Goal: Transaction & Acquisition: Obtain resource

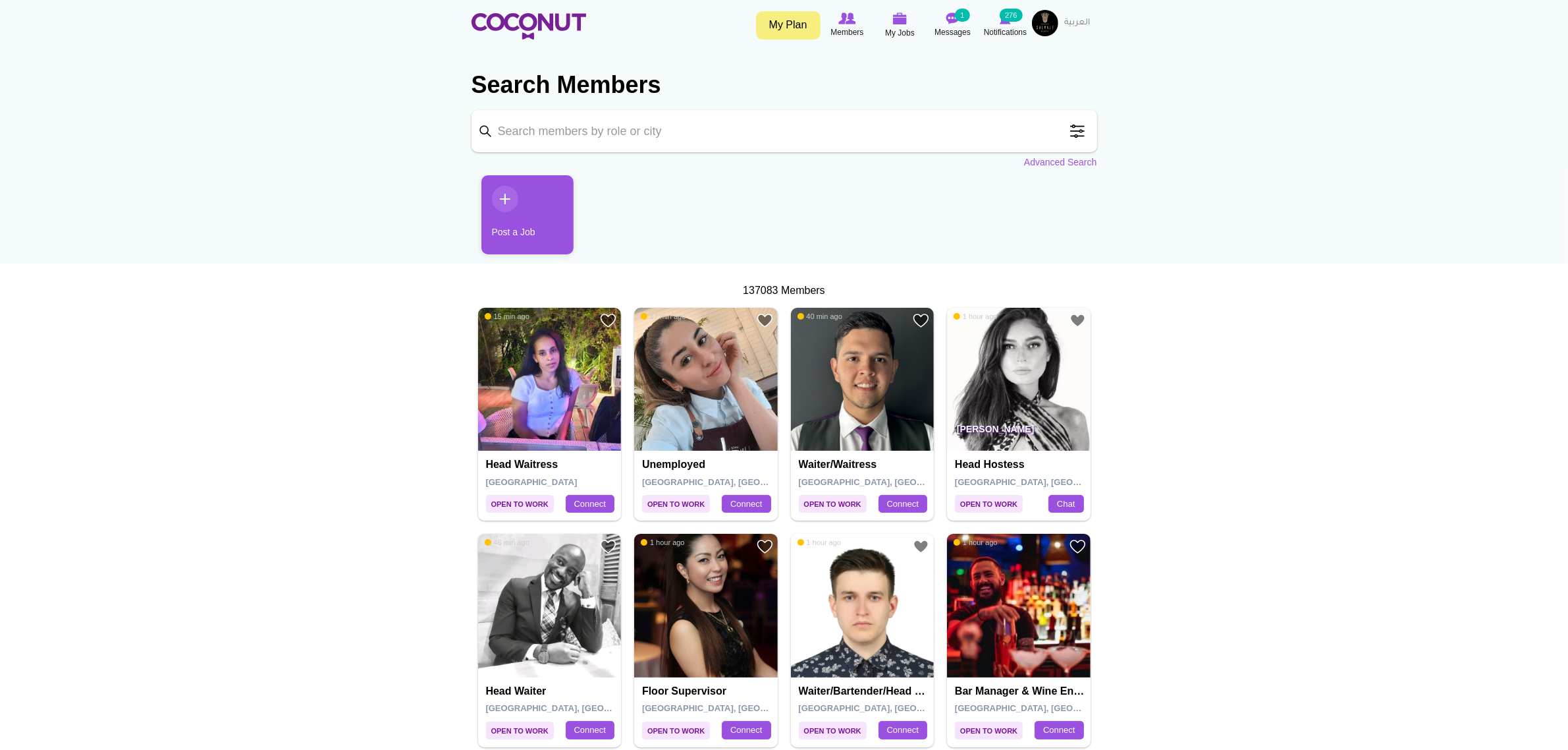
click at [664, 127] on input "Keyword" at bounding box center [784, 131] width 626 height 42
type input "head hostess"
click button "Search" at bounding box center [0, 0] width 0 height 0
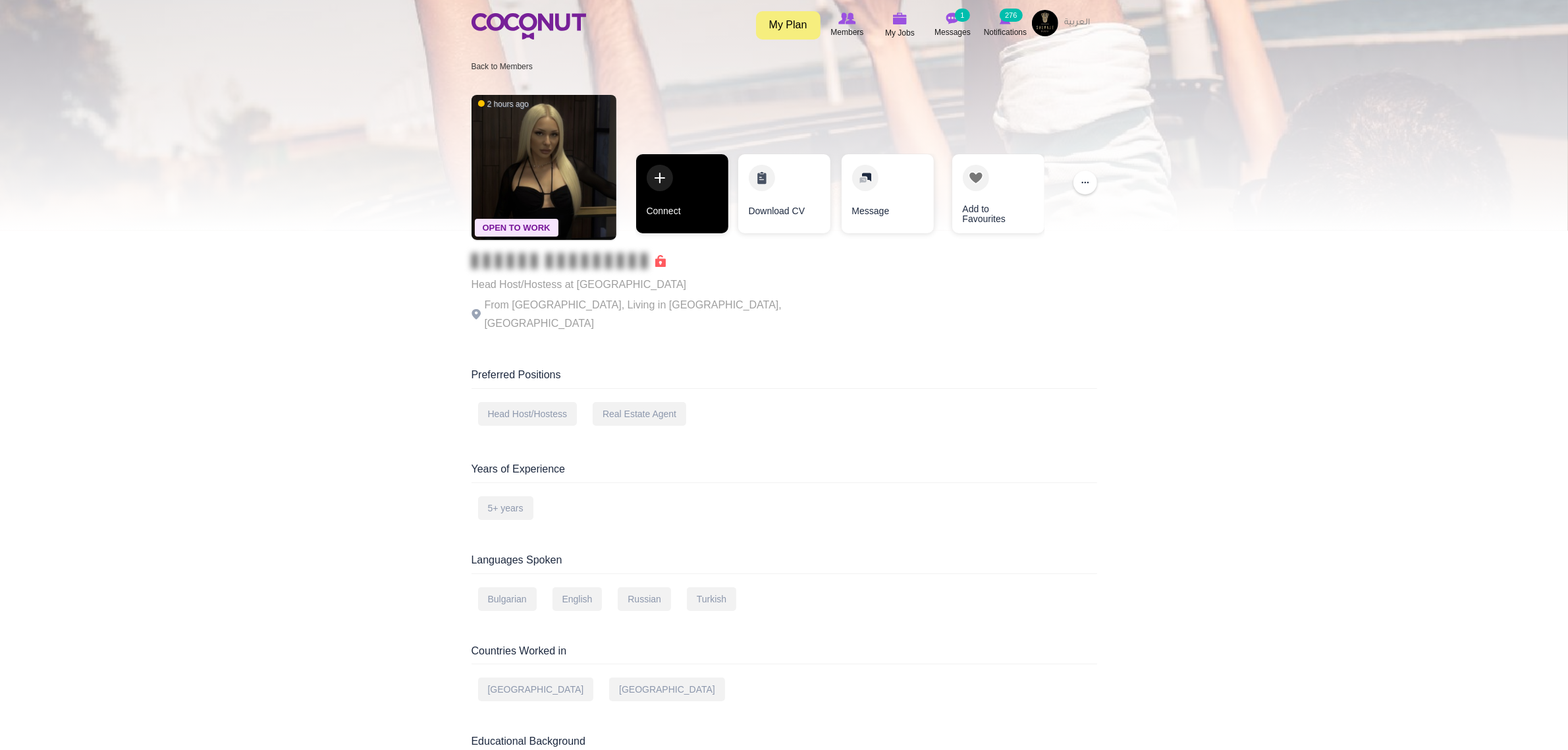
click at [673, 195] on link "Connect" at bounding box center [682, 193] width 92 height 79
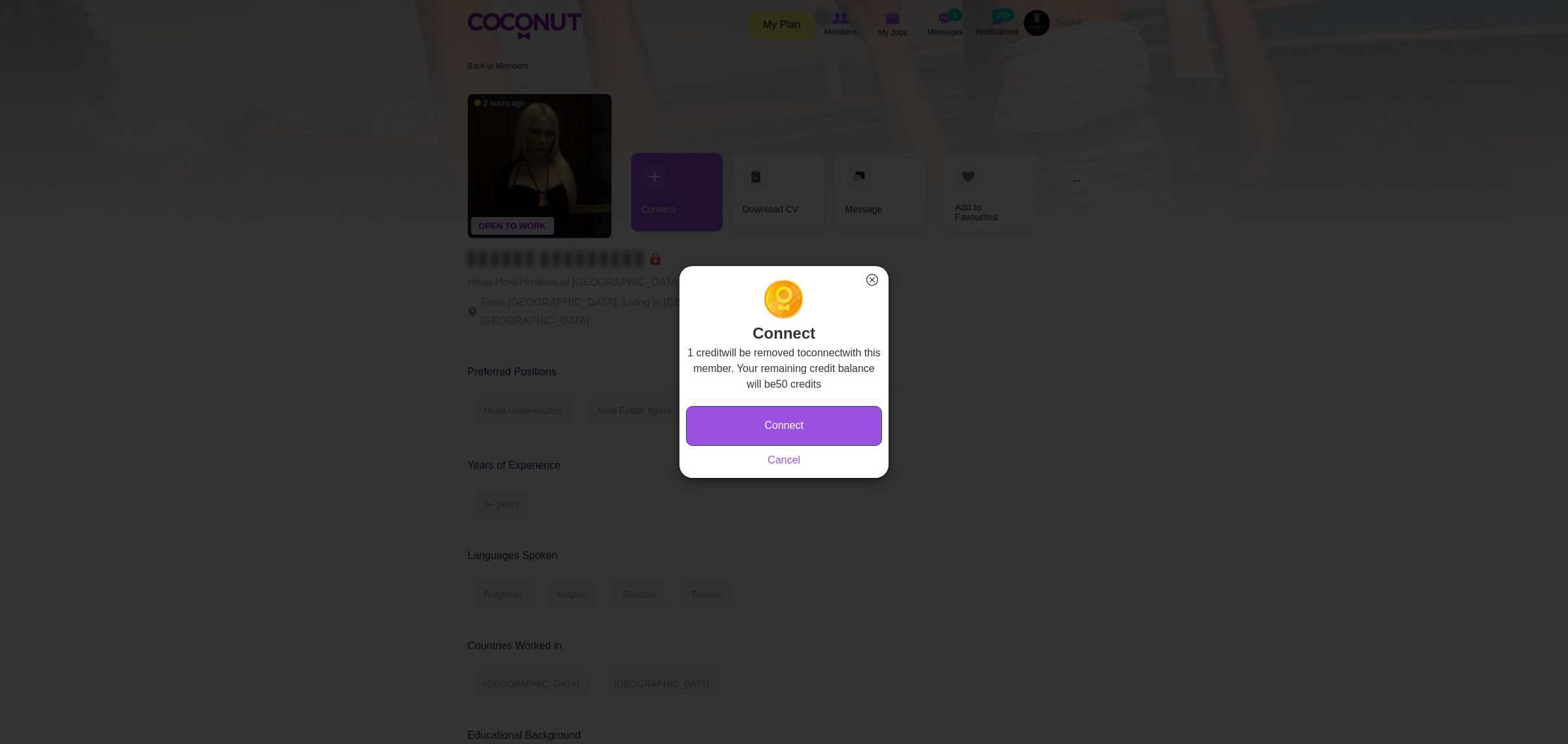
click at [797, 426] on button "Connect" at bounding box center [784, 426] width 196 height 40
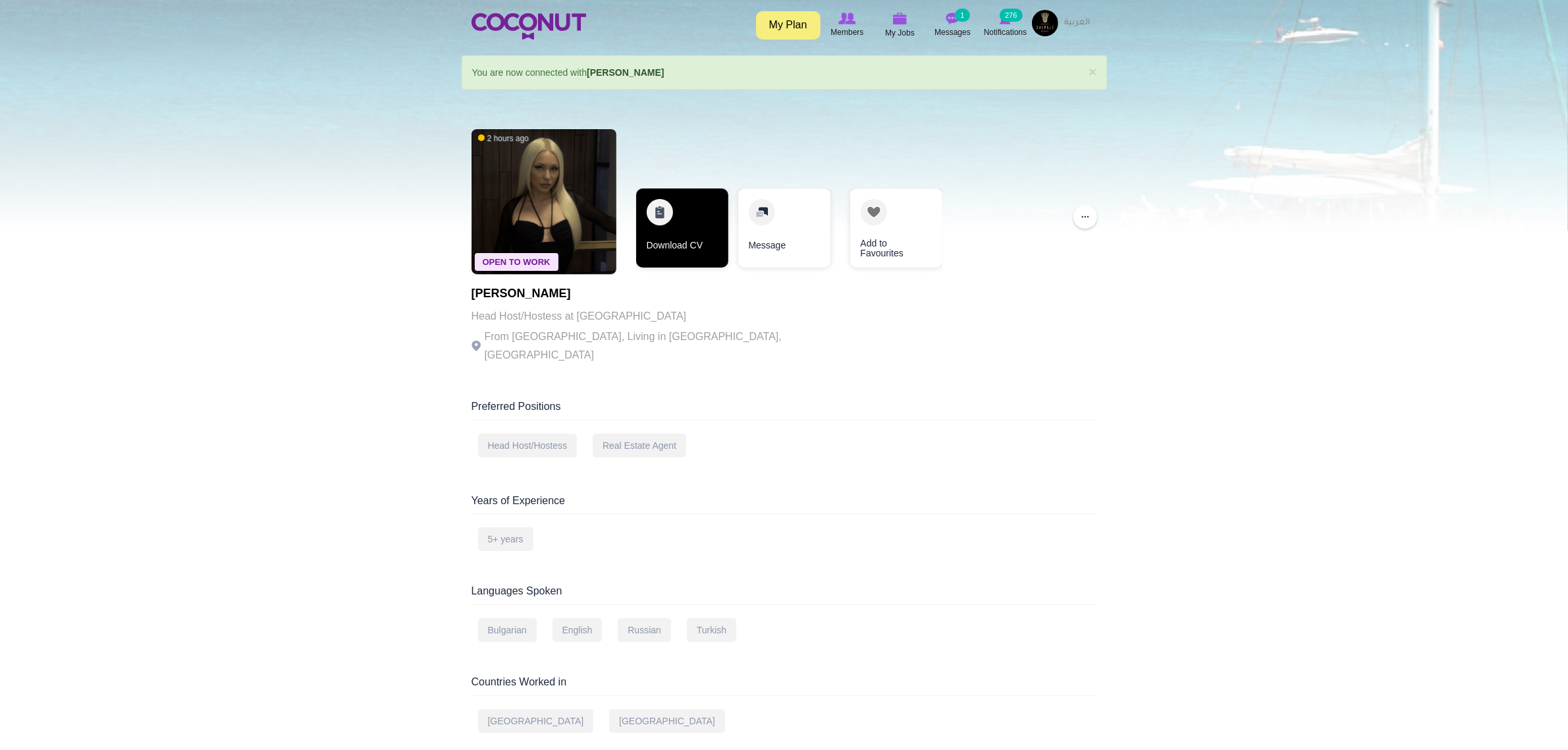
click at [680, 256] on link "Download CV" at bounding box center [682, 228] width 92 height 79
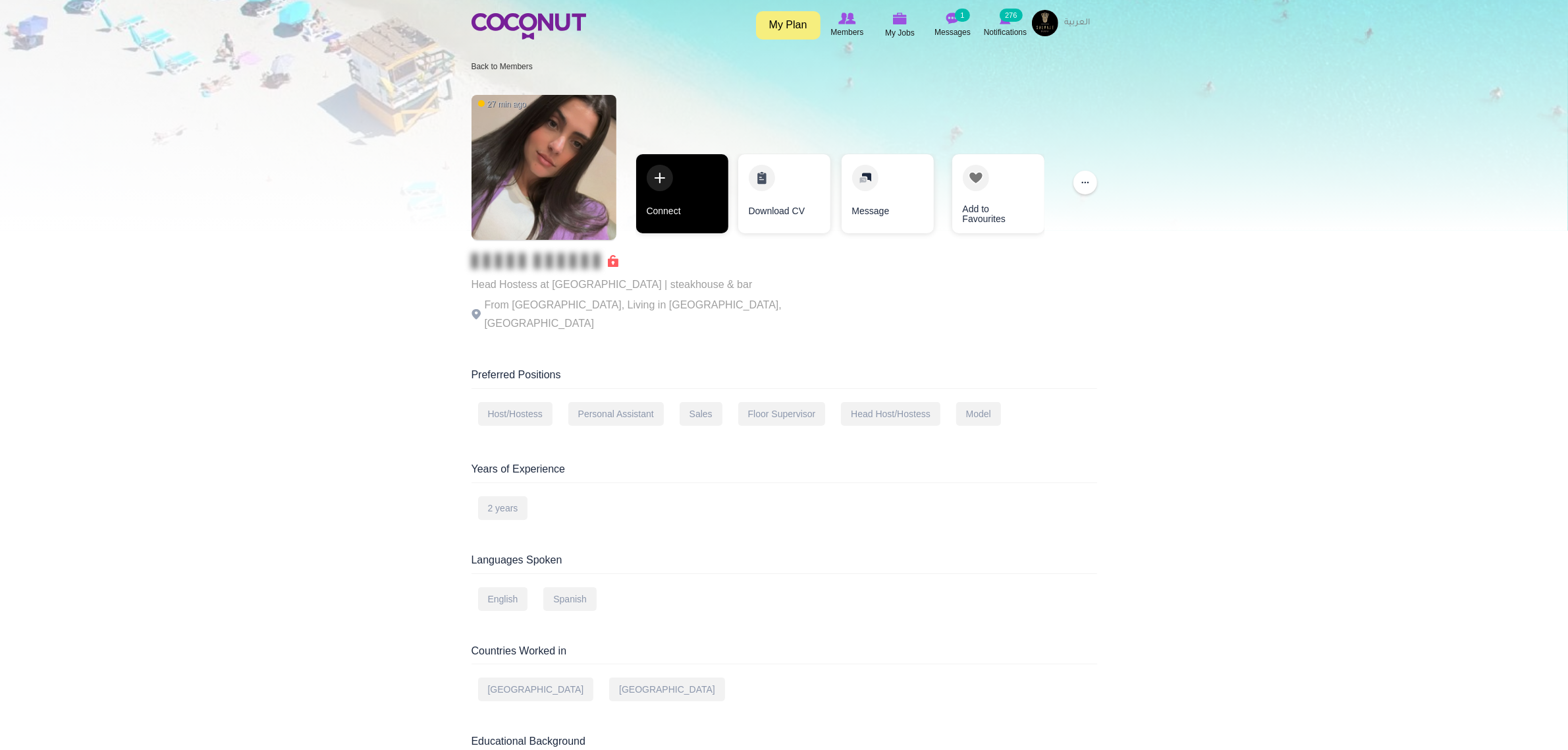
click at [683, 195] on link "Connect" at bounding box center [682, 193] width 92 height 79
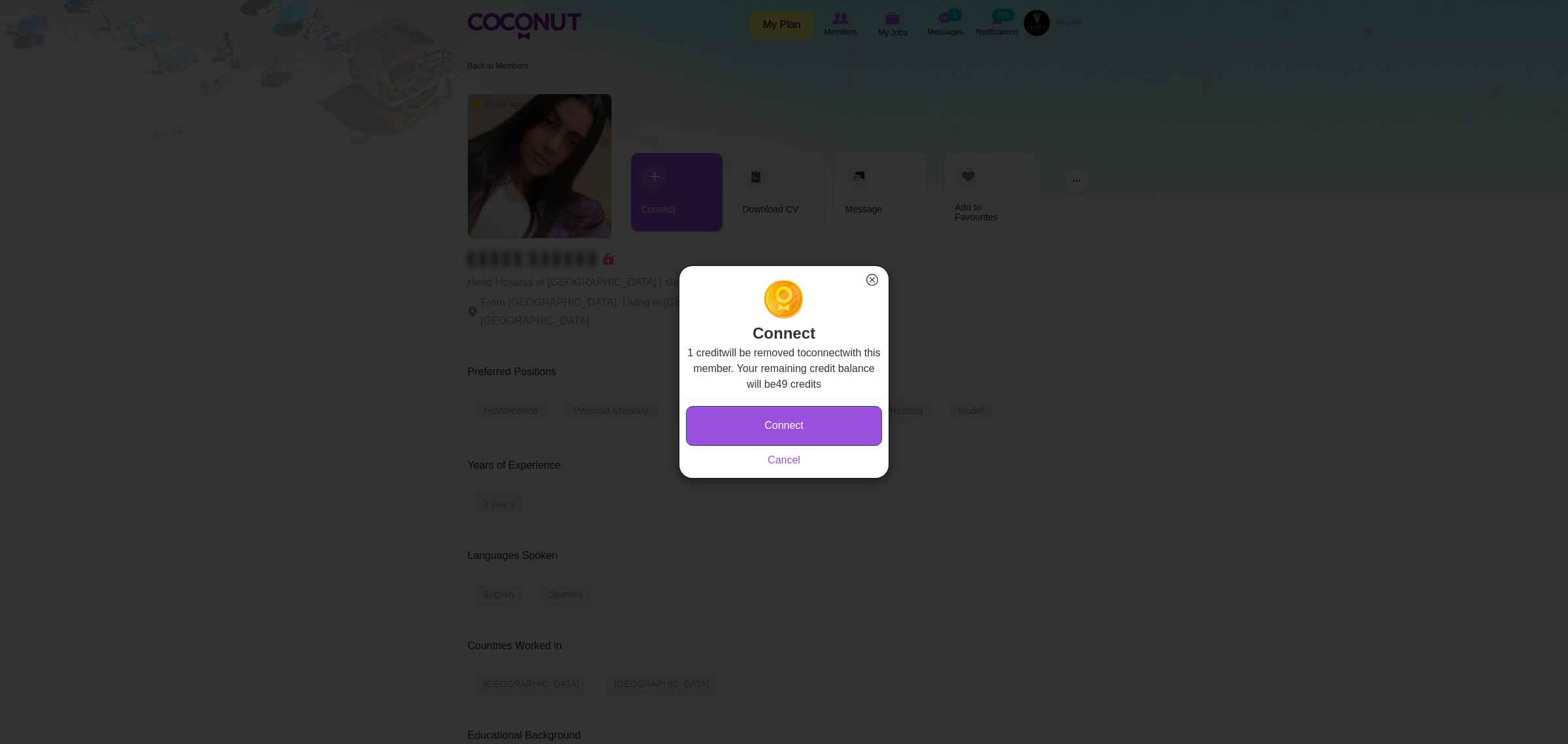
click at [830, 428] on button "Connect" at bounding box center [784, 426] width 196 height 40
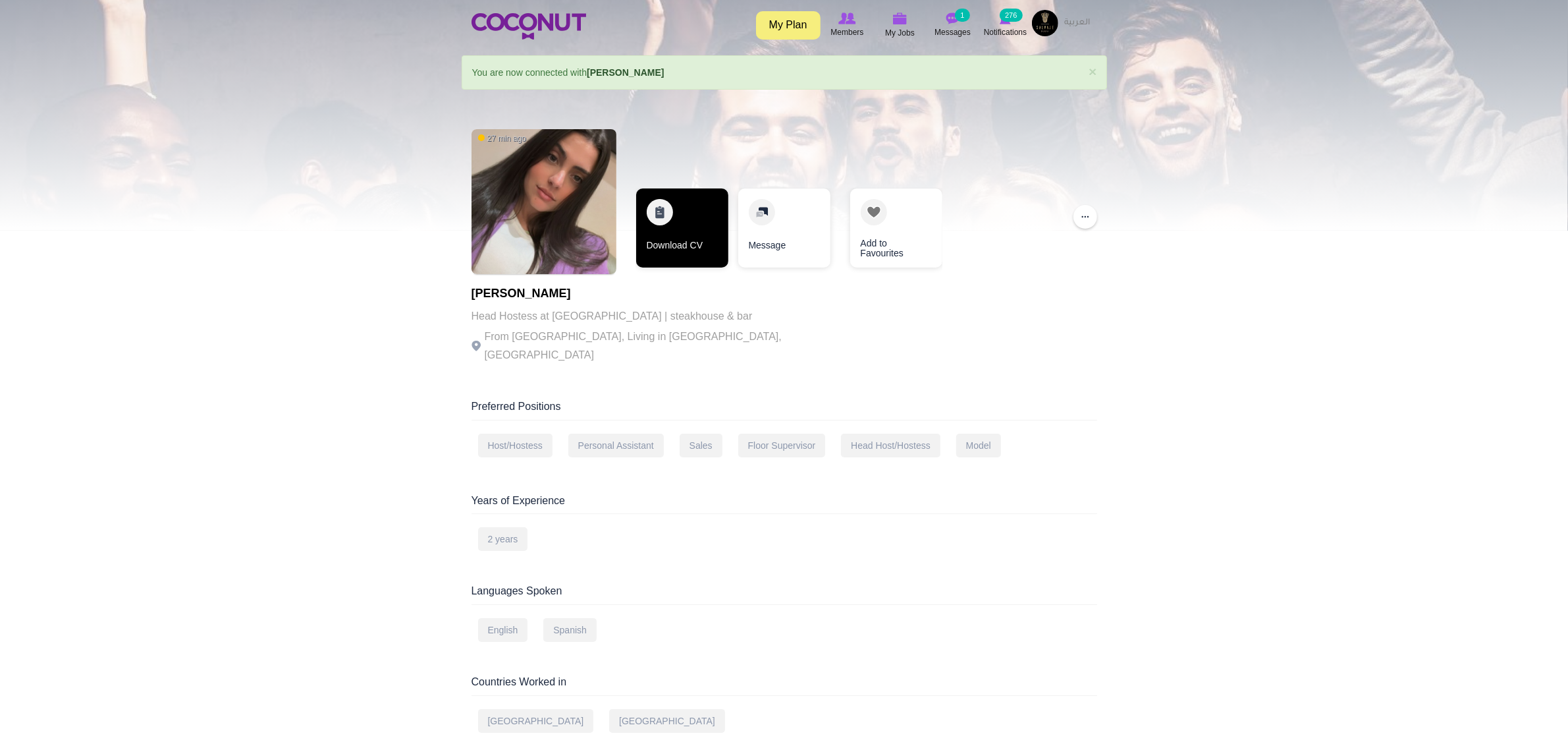
click at [672, 232] on link "Download CV" at bounding box center [682, 228] width 92 height 79
click at [667, 234] on link "Download CV" at bounding box center [680, 228] width 92 height 79
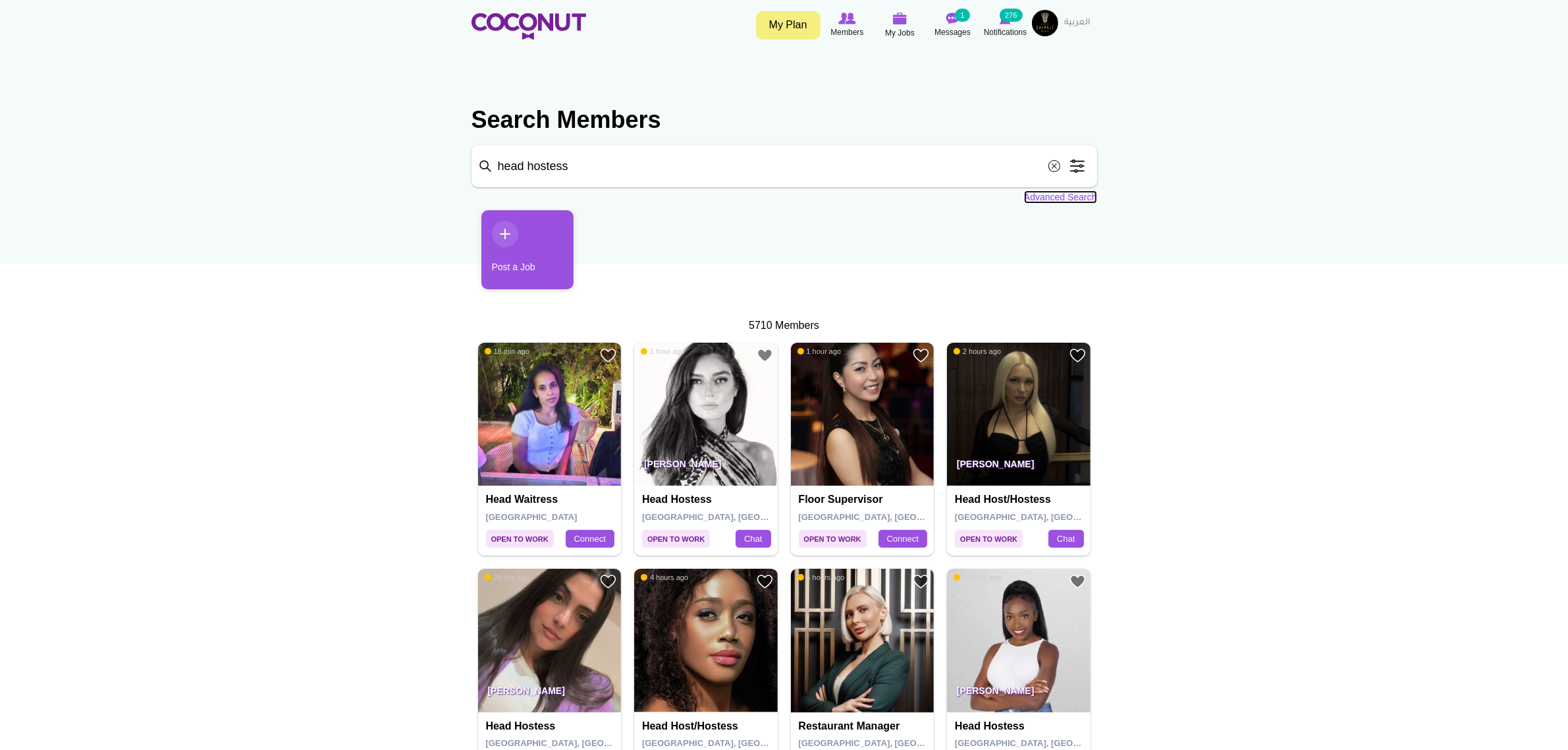
click at [1050, 193] on link "Advanced Search" at bounding box center [1060, 197] width 73 height 13
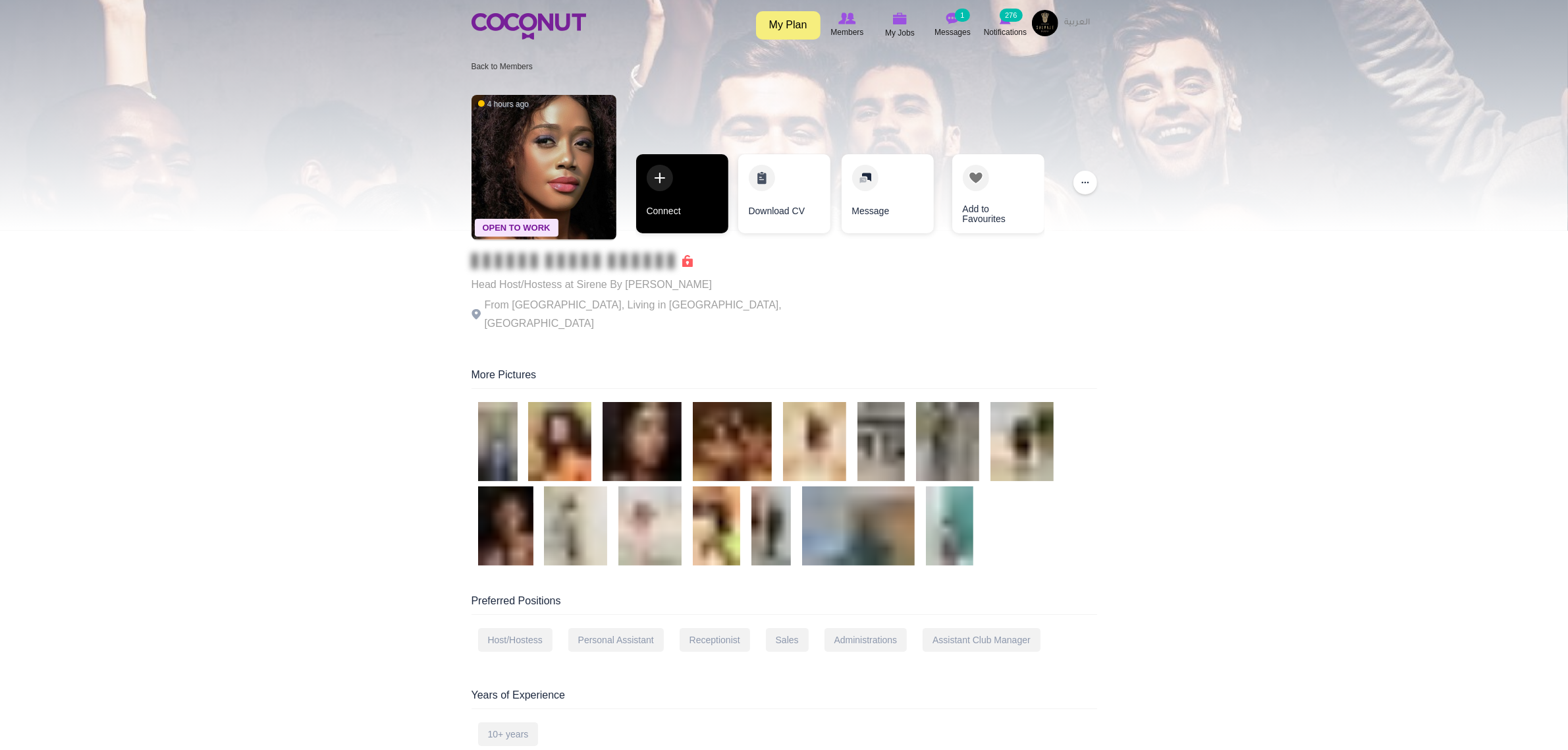
click at [667, 209] on link "Connect" at bounding box center [682, 193] width 92 height 79
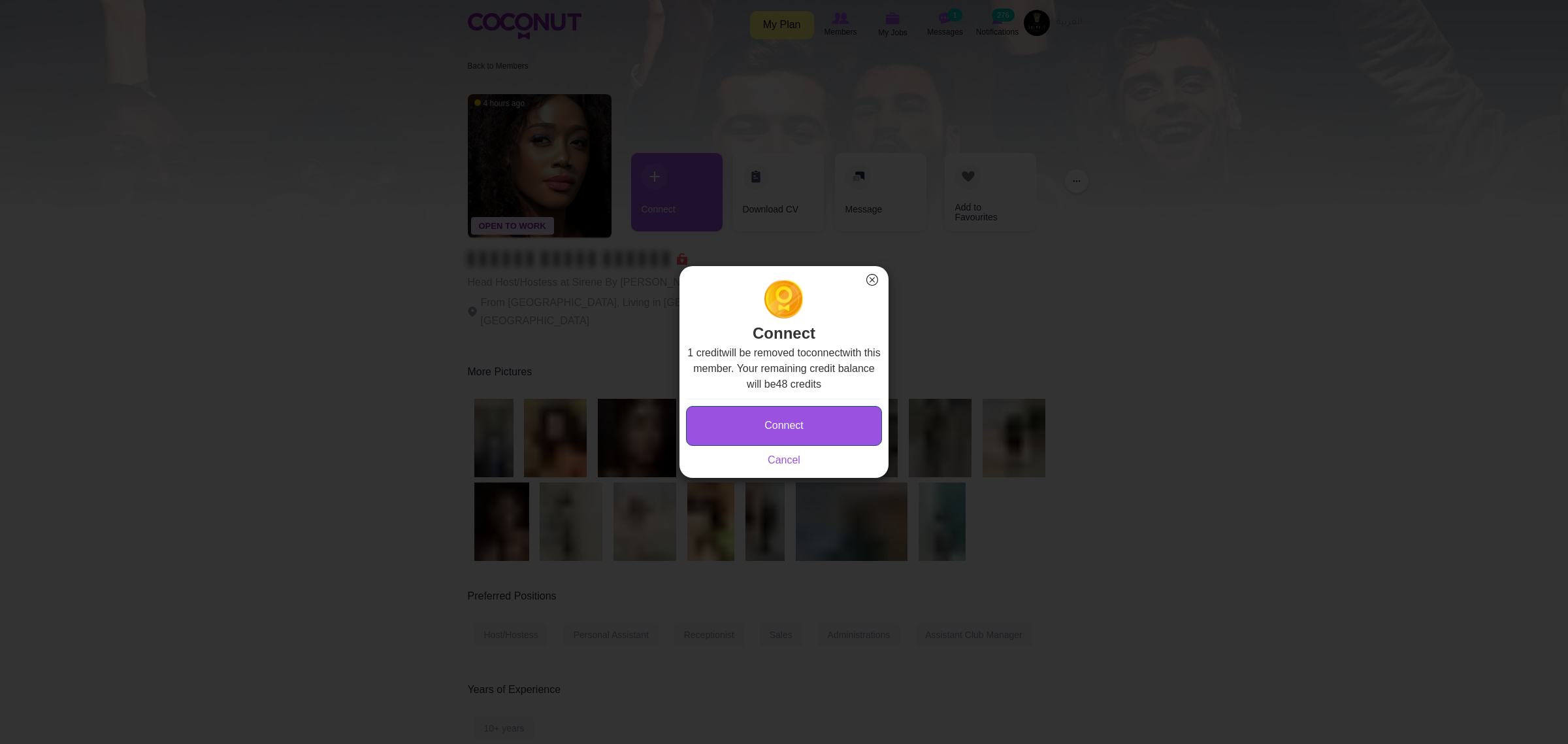
click at [825, 428] on button "Connect" at bounding box center [784, 426] width 196 height 40
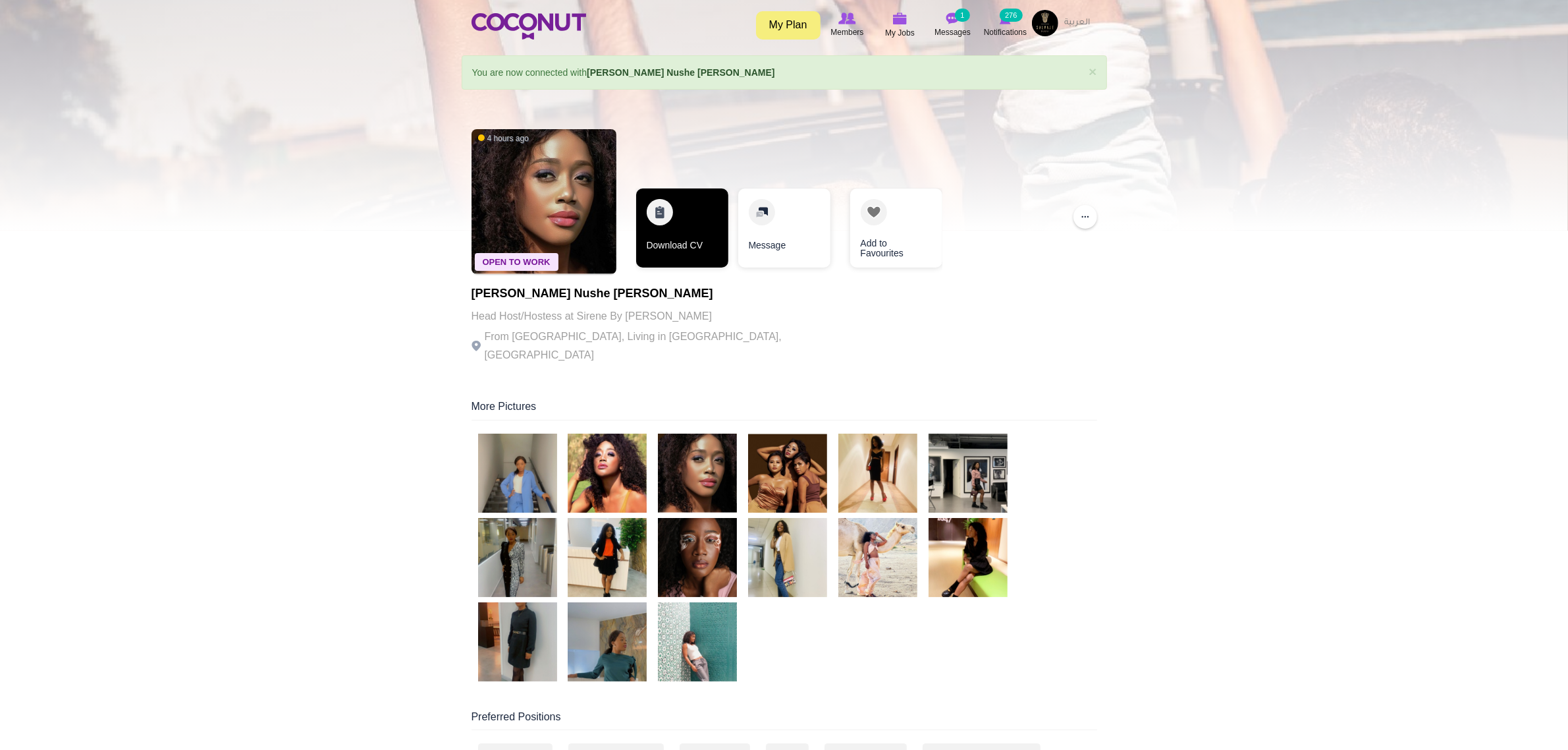
click at [708, 238] on link "Download CV" at bounding box center [682, 228] width 92 height 79
click at [695, 226] on link "Download CV" at bounding box center [682, 228] width 92 height 79
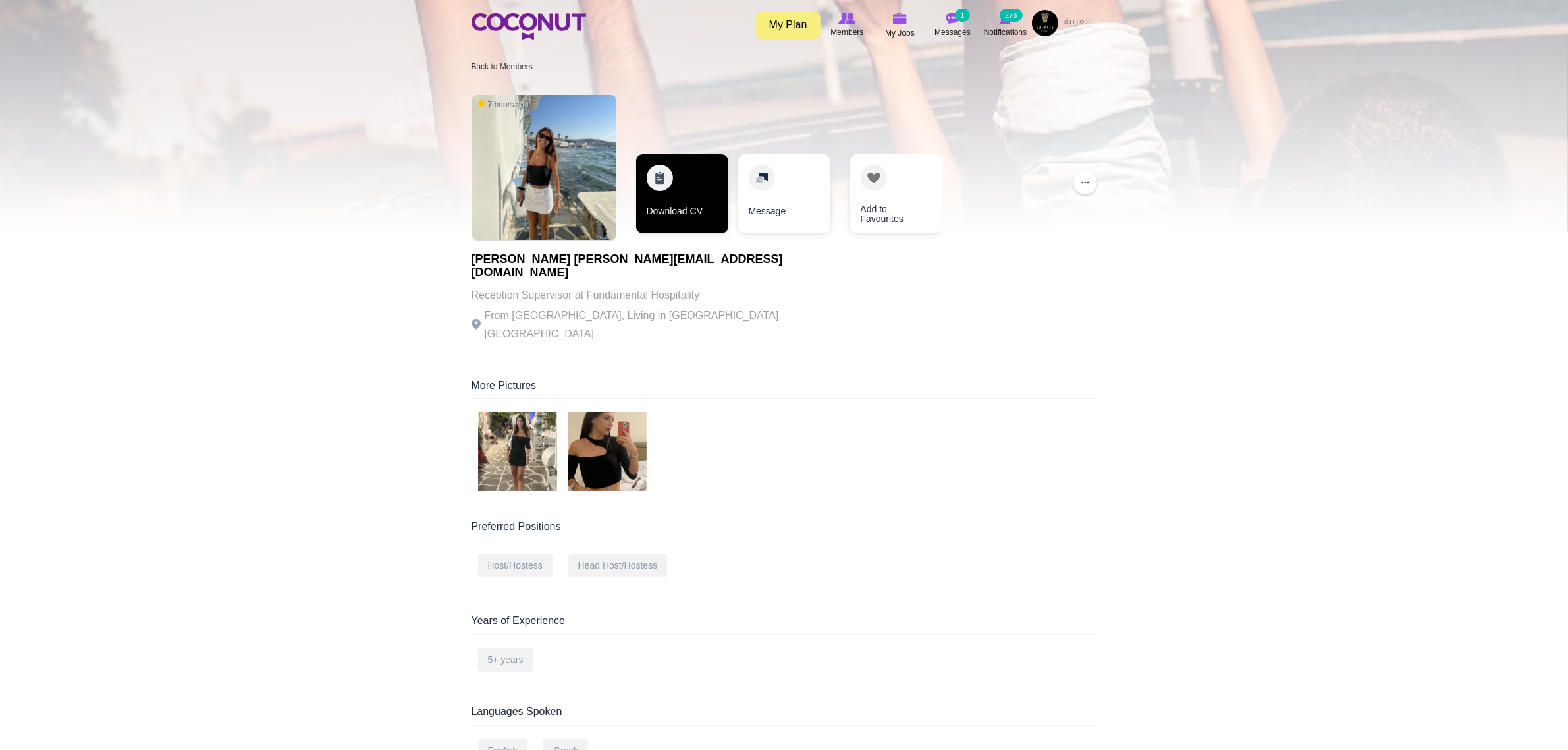
click at [702, 228] on link "Download CV" at bounding box center [682, 193] width 92 height 79
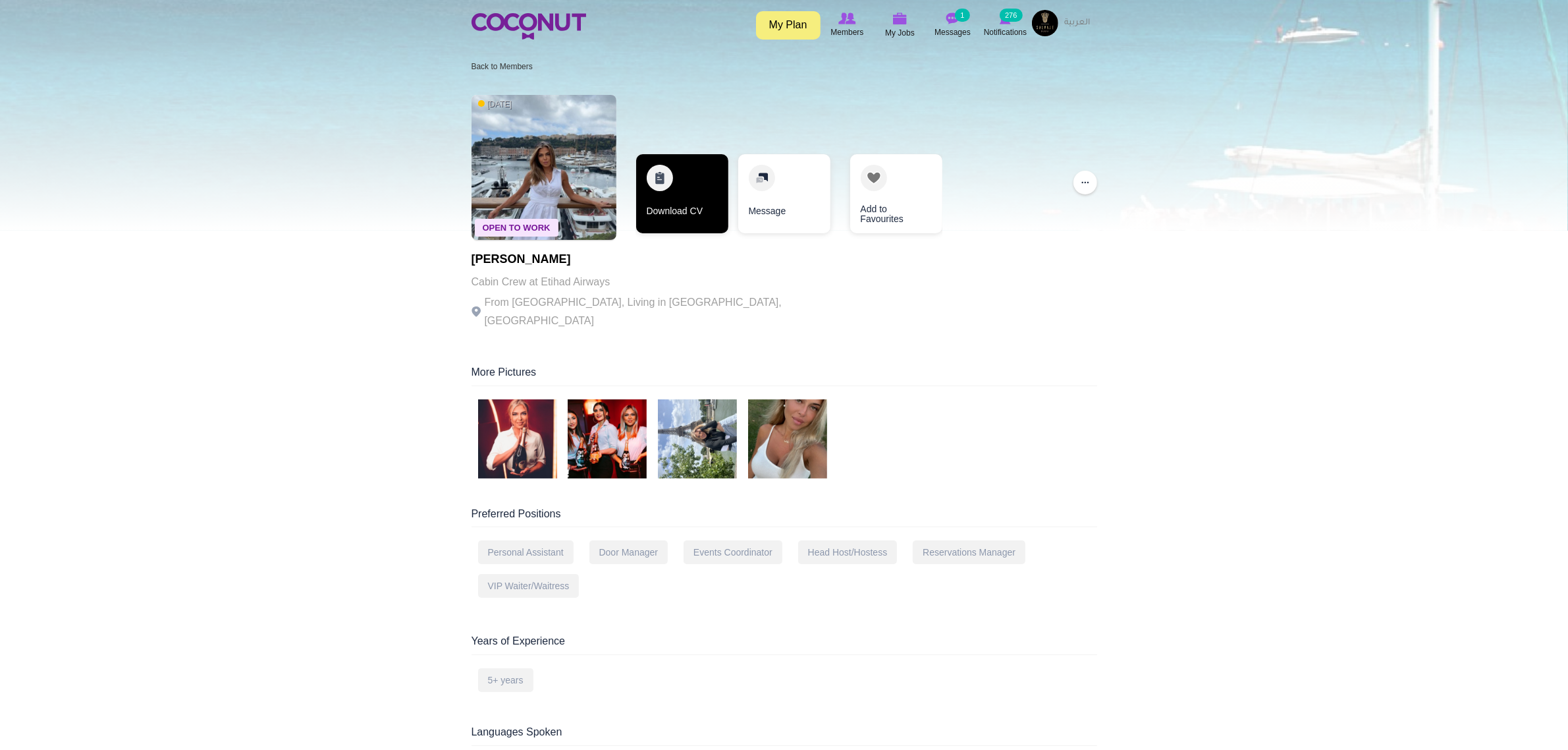
click at [705, 209] on link "Download CV" at bounding box center [682, 193] width 92 height 79
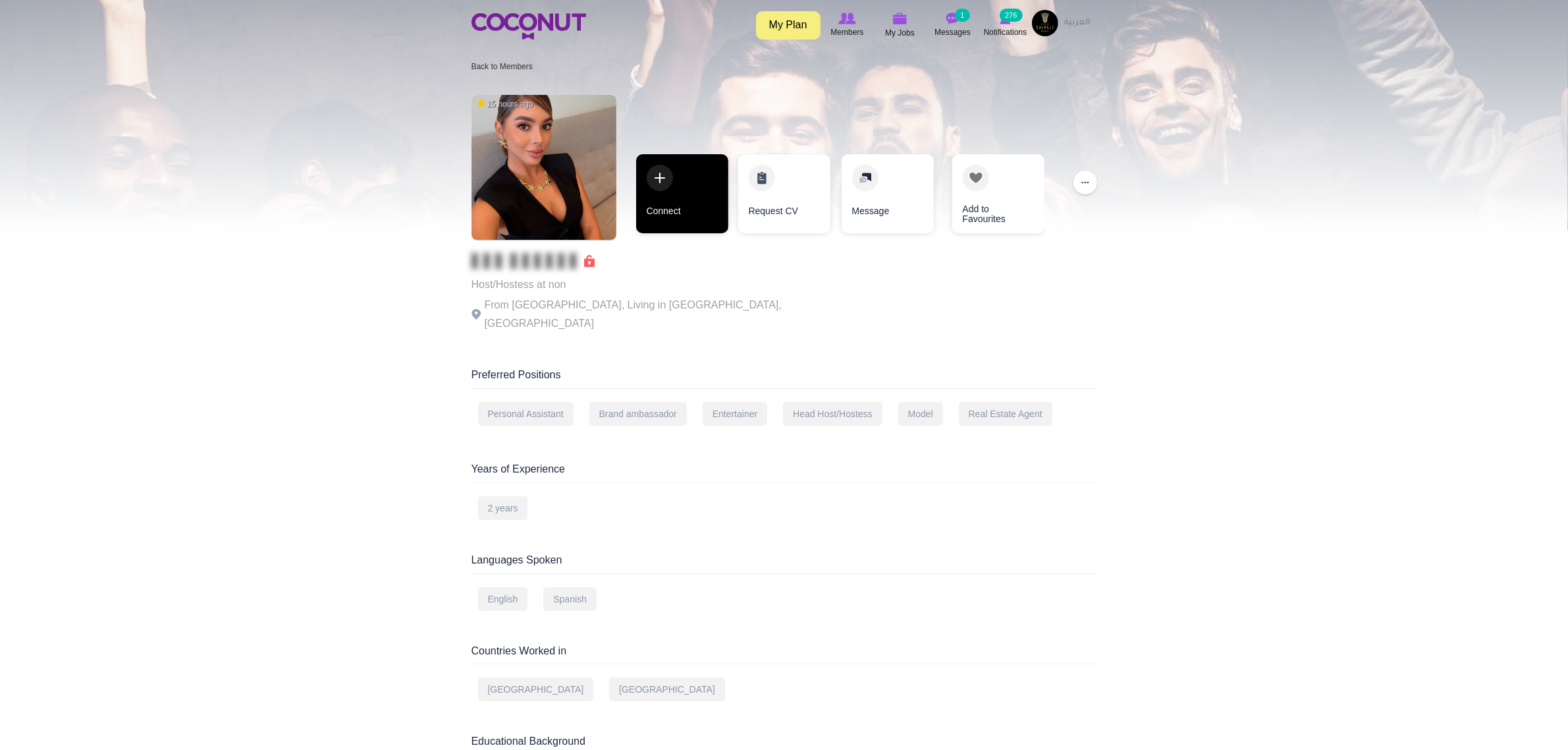
click at [683, 188] on link "Connect" at bounding box center [682, 193] width 92 height 79
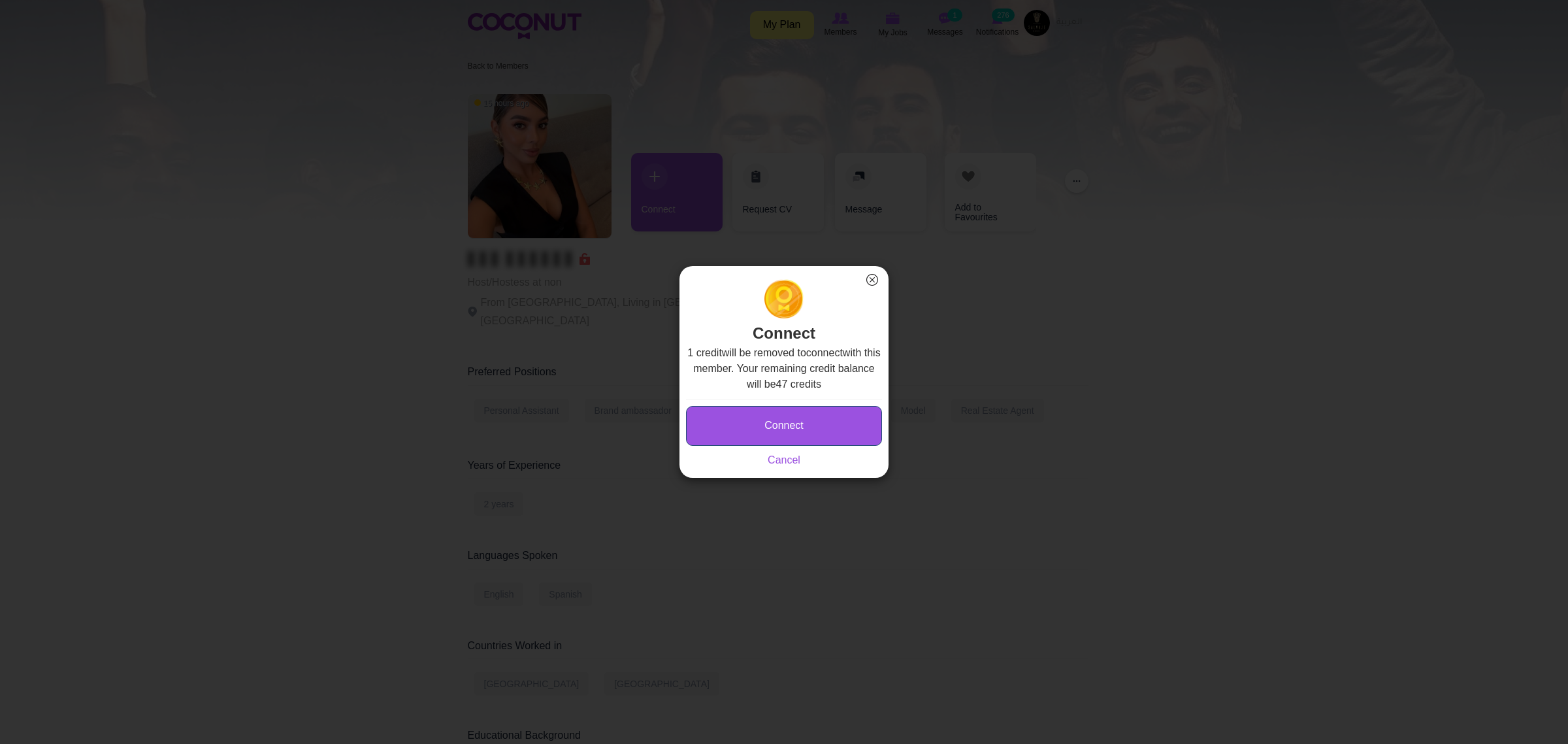
click at [831, 418] on button "Connect" at bounding box center [784, 426] width 196 height 40
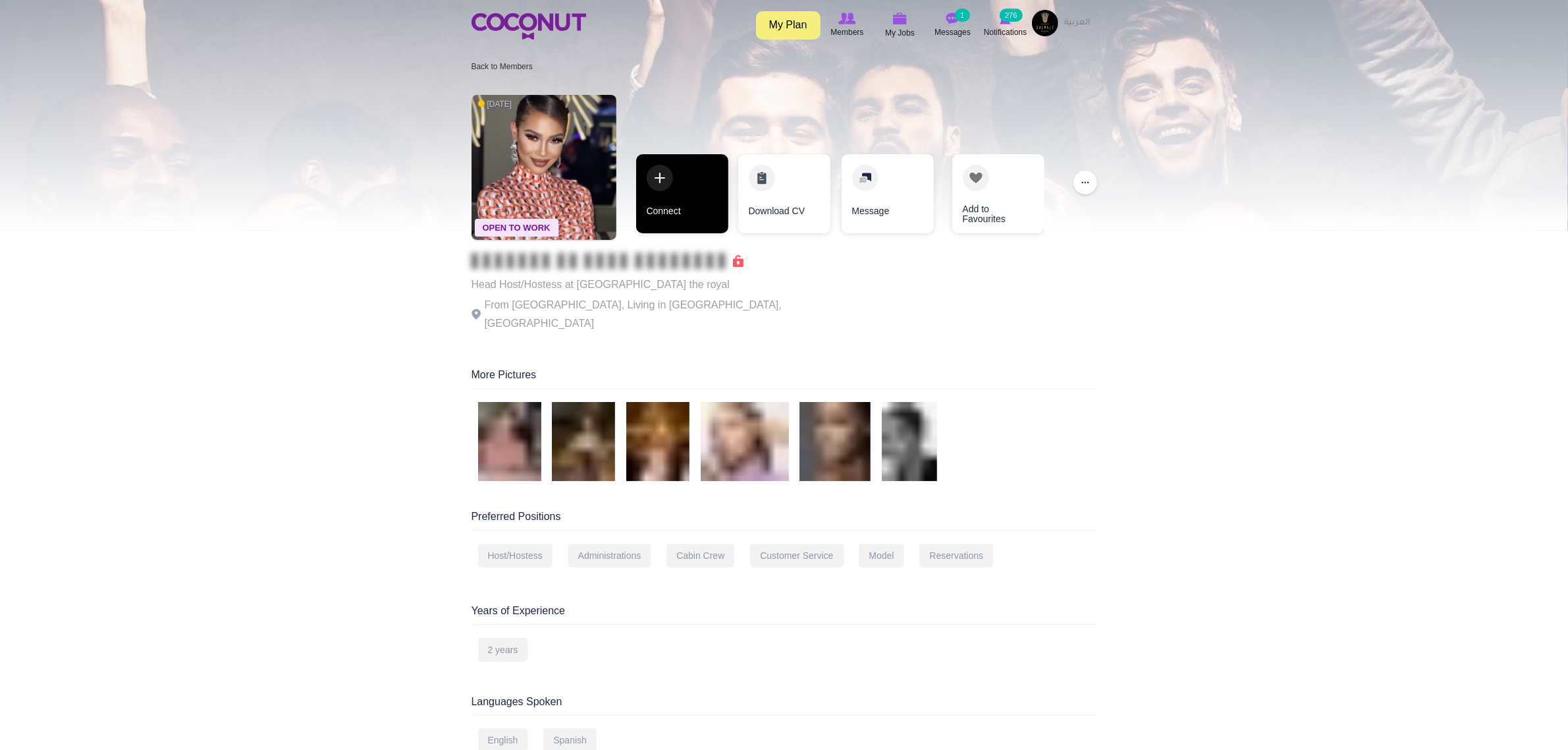
click at [686, 221] on link "Connect" at bounding box center [682, 193] width 92 height 79
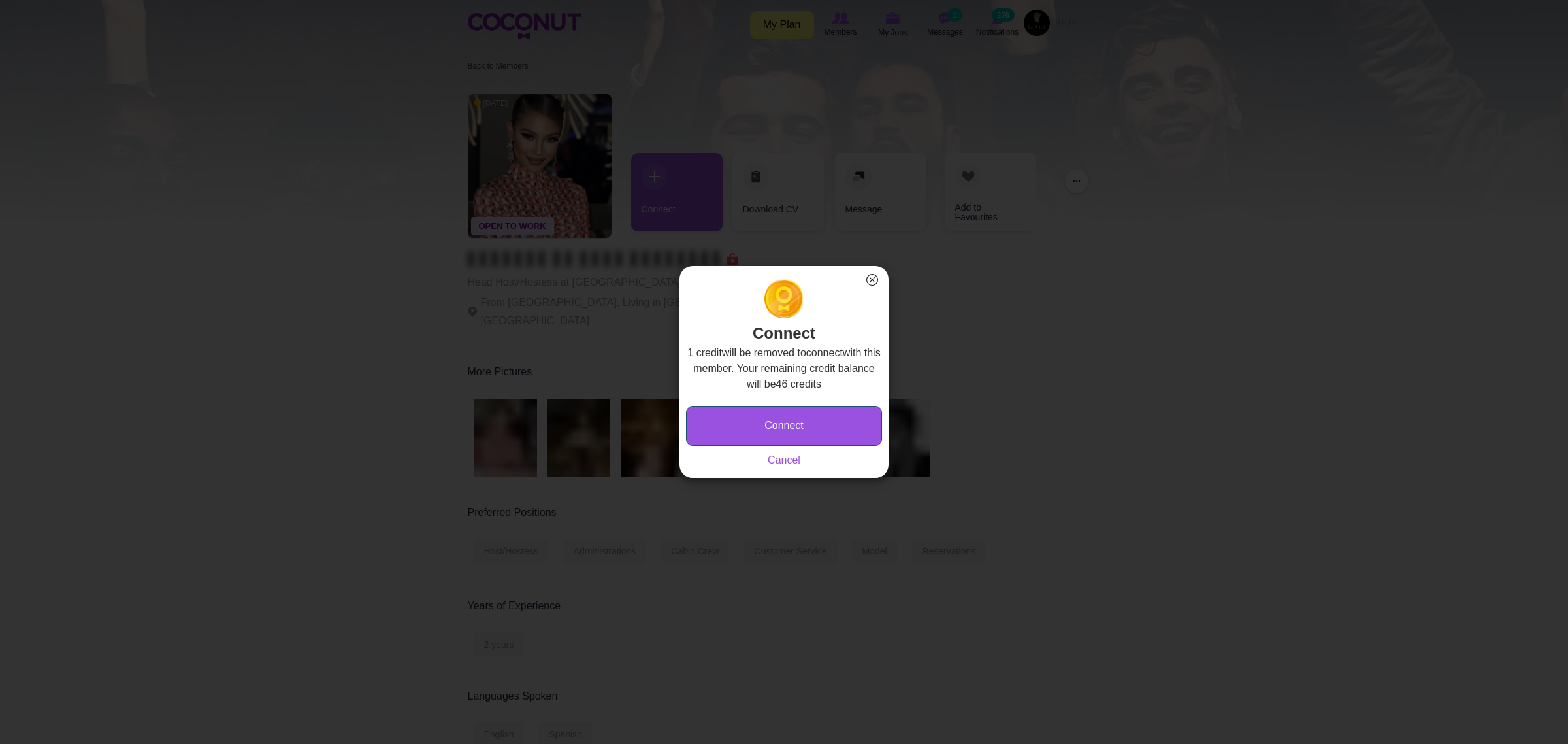
click at [864, 420] on button "Connect" at bounding box center [784, 426] width 196 height 40
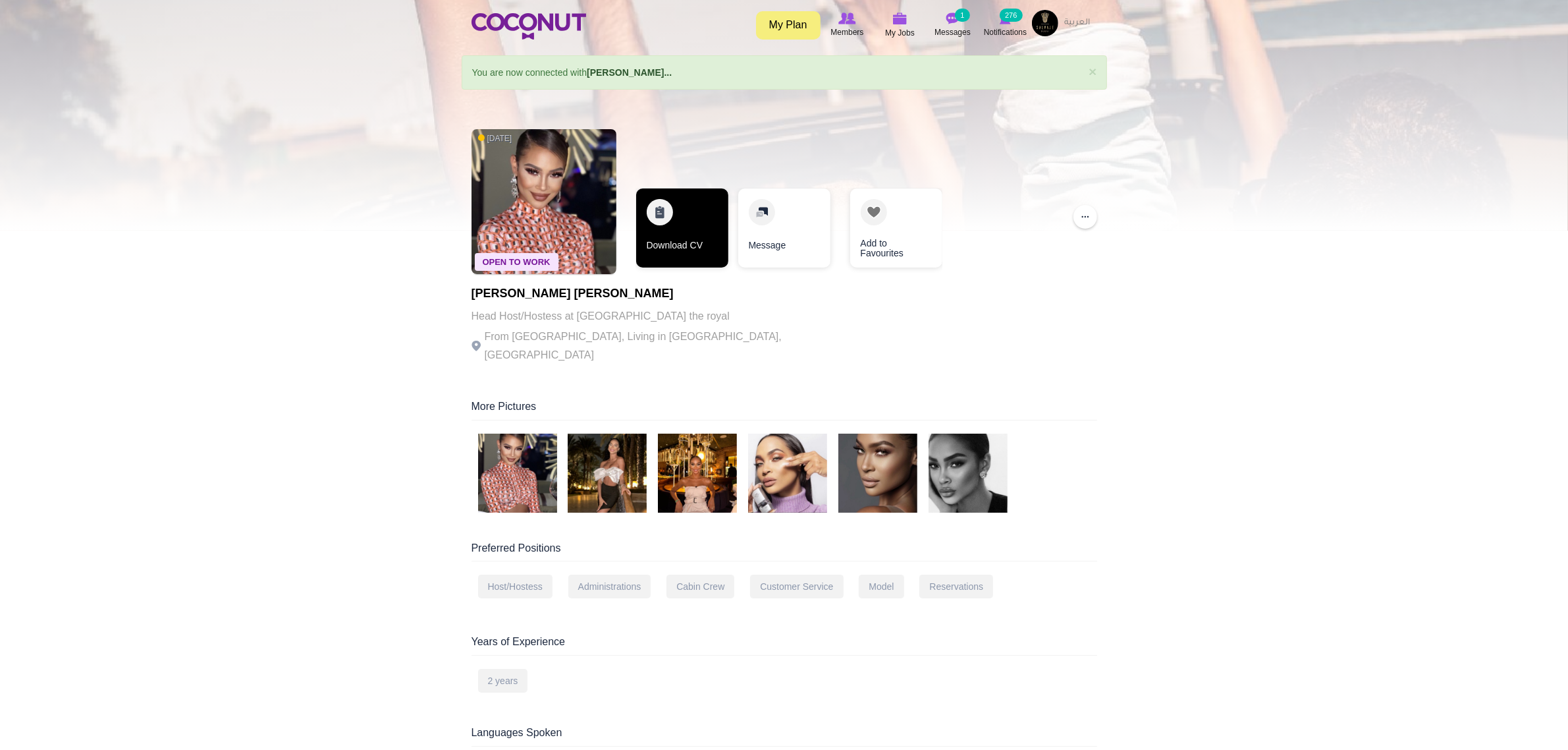
click at [709, 226] on link "Download CV" at bounding box center [682, 228] width 92 height 79
click at [703, 242] on link "Download CV" at bounding box center [682, 228] width 92 height 79
click at [995, 459] on img at bounding box center [968, 473] width 79 height 79
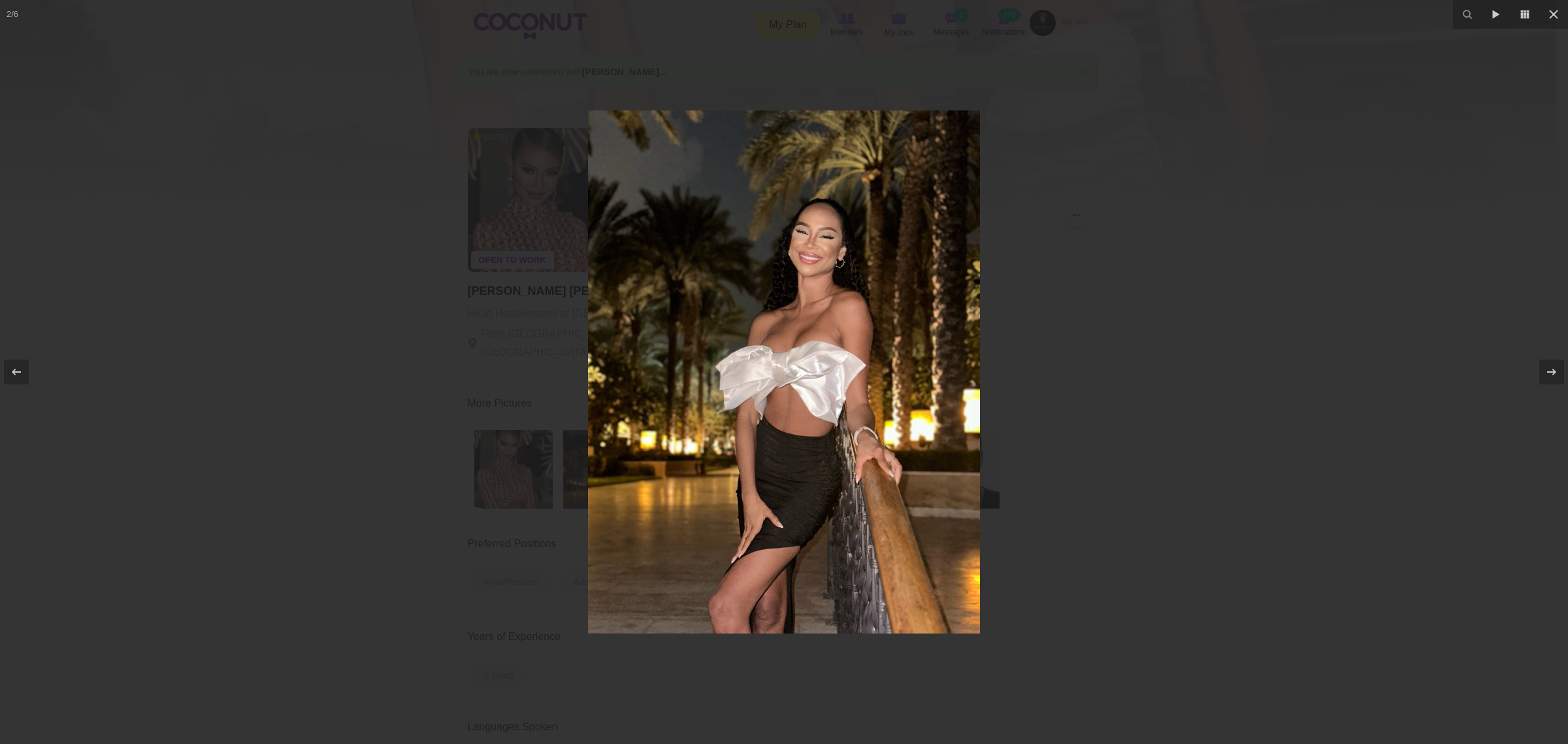
click at [1361, 261] on div at bounding box center [784, 372] width 1568 height 744
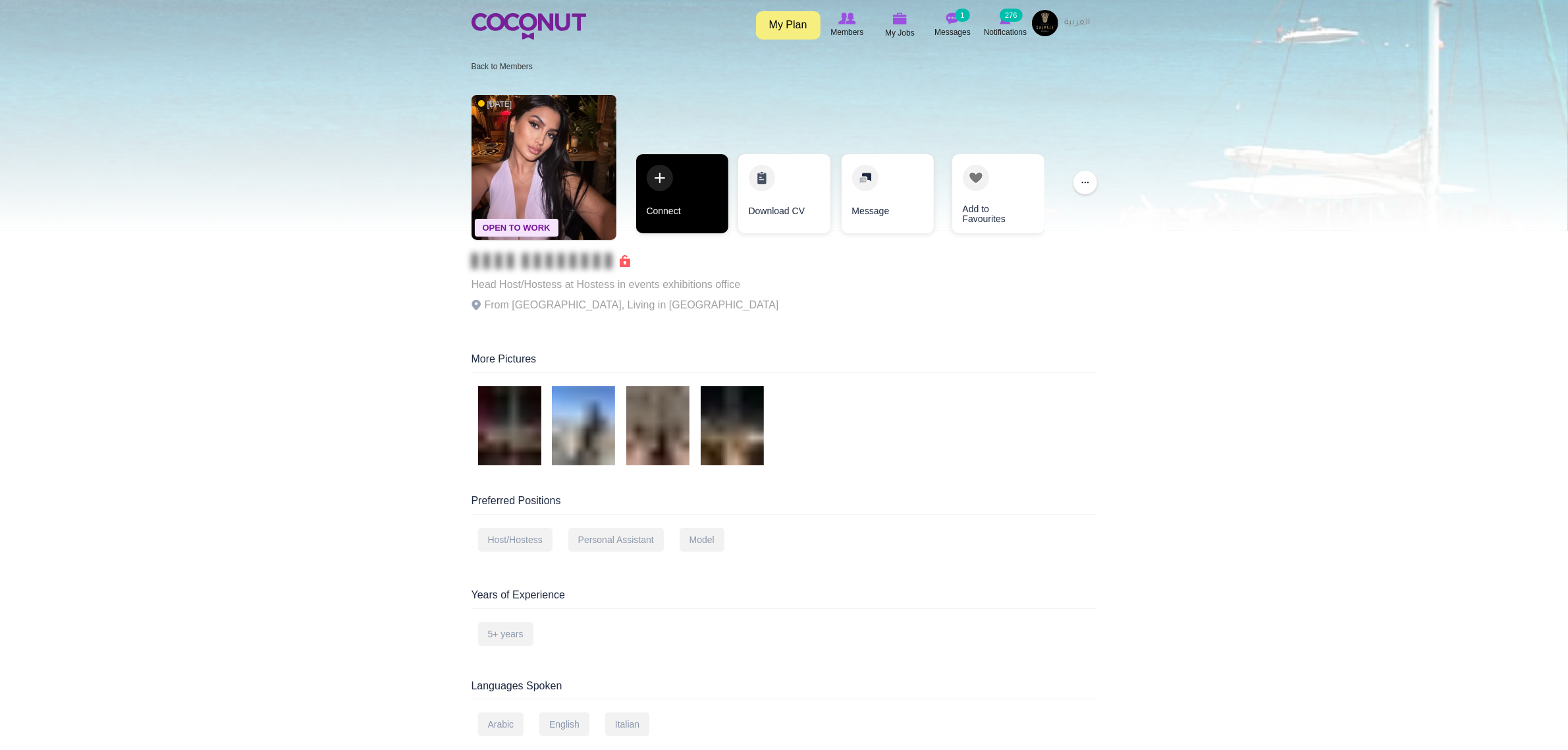
click at [708, 206] on link "Connect" at bounding box center [682, 193] width 92 height 79
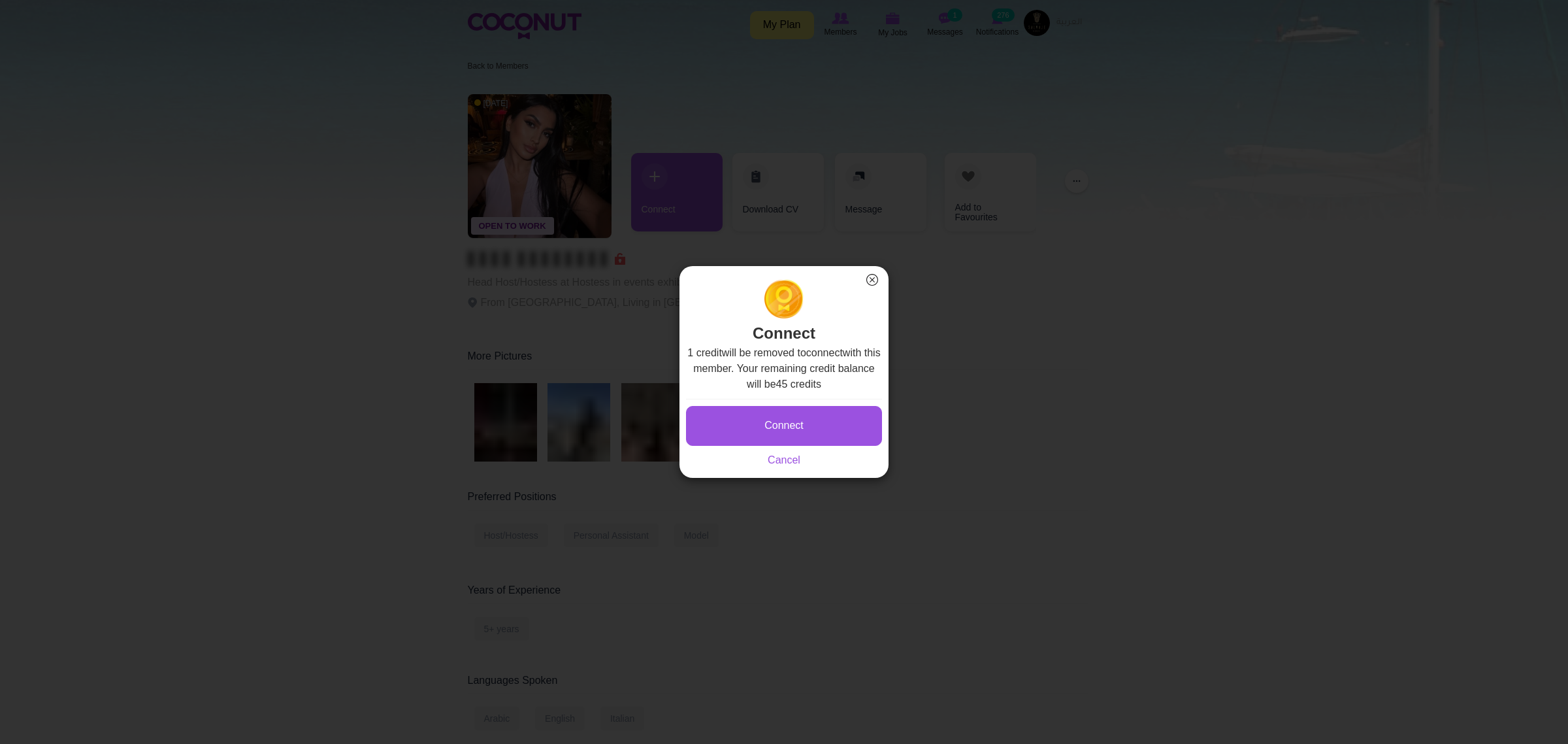
click at [872, 283] on button "×" at bounding box center [872, 279] width 17 height 17
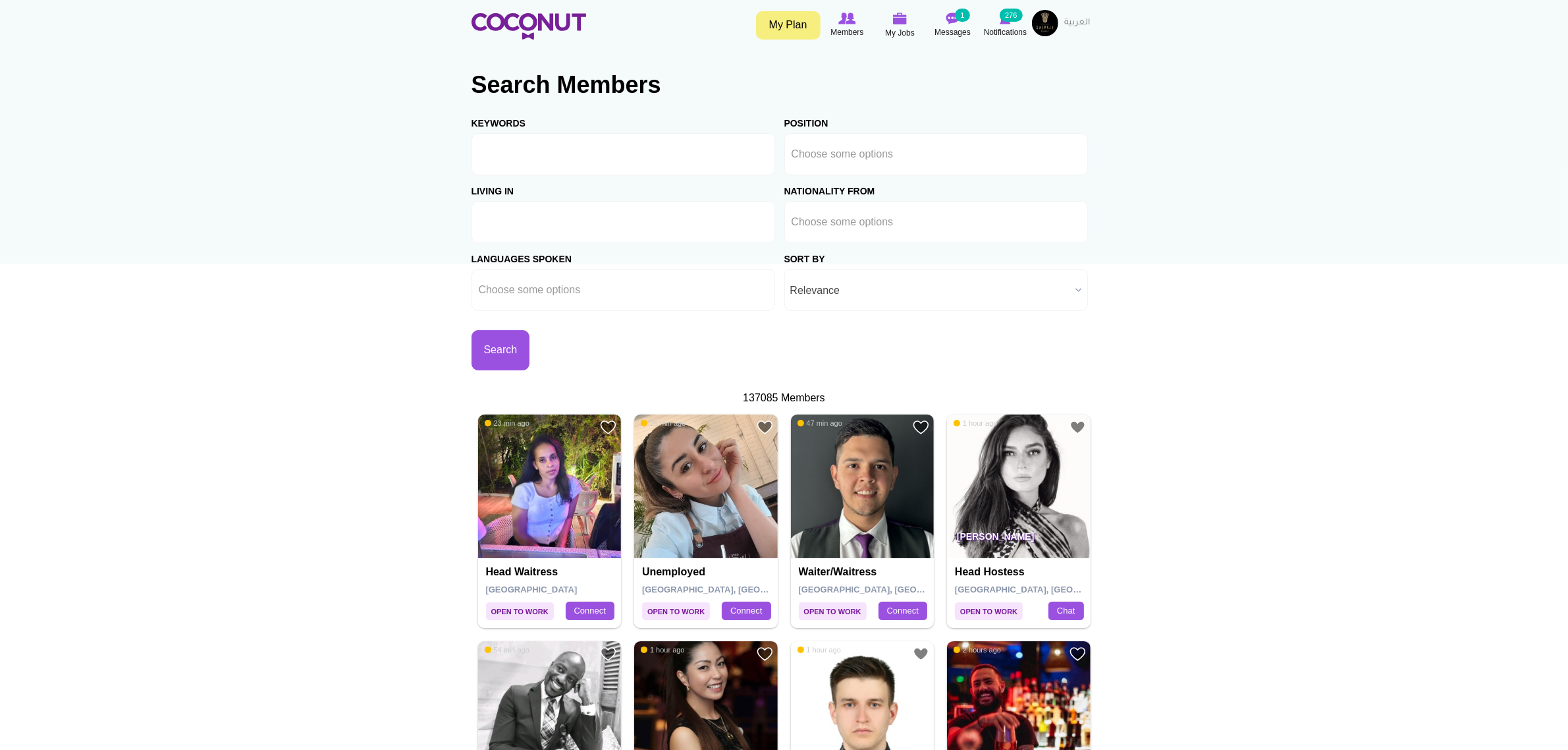
click at [542, 215] on li at bounding box center [538, 222] width 119 height 28
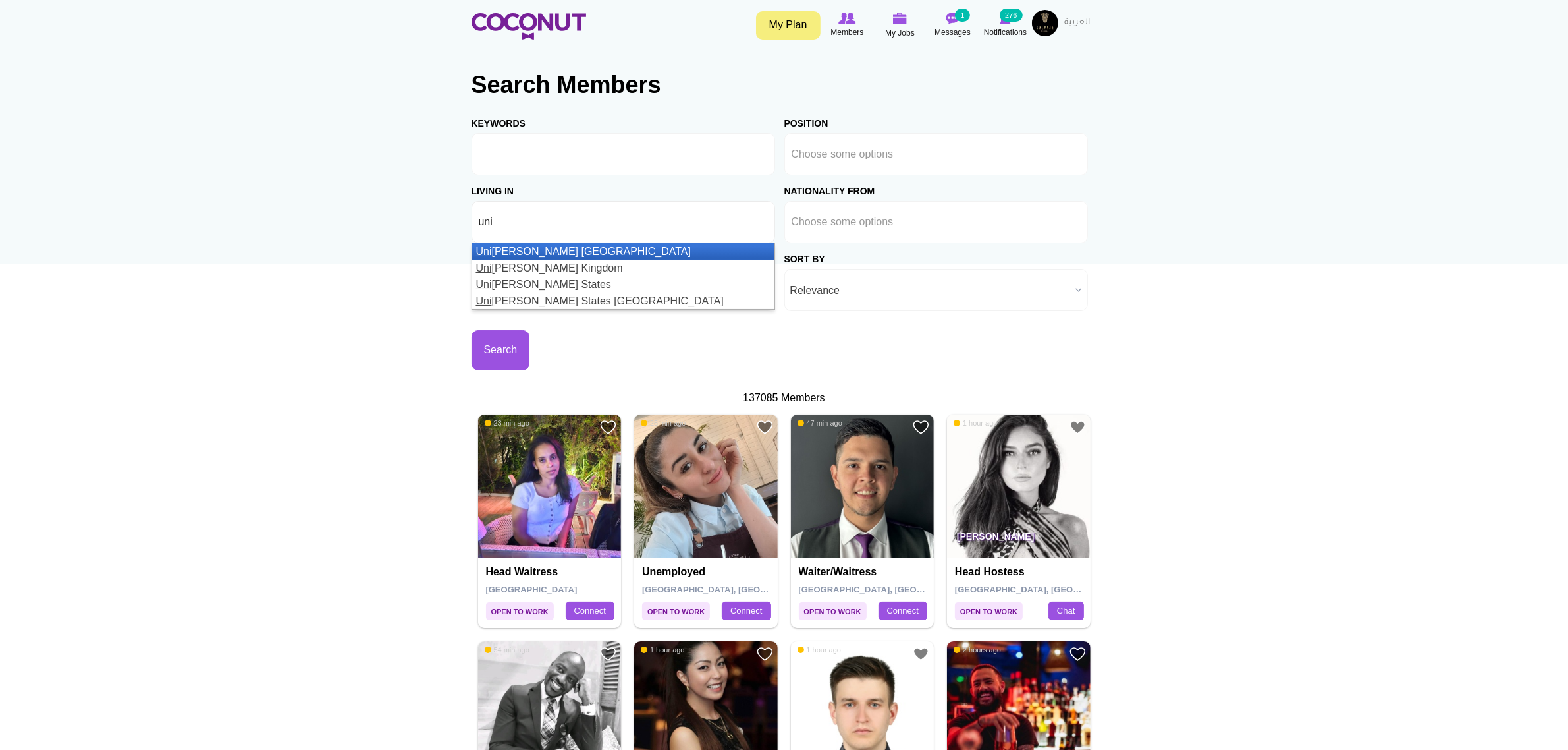
type input "uni"
click at [561, 254] on li "Uni ted Arab Emirates" at bounding box center [624, 251] width 302 height 16
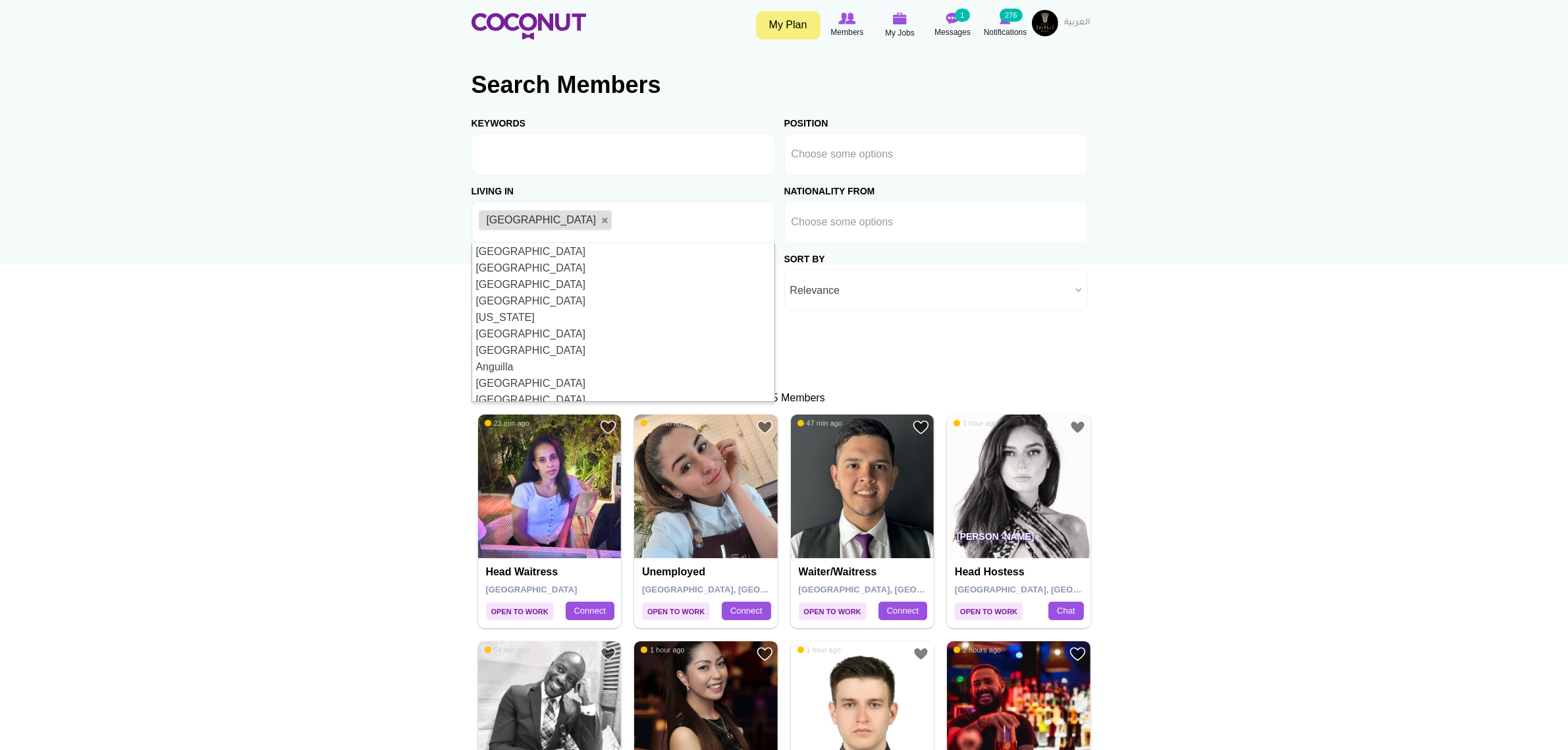
click at [530, 337] on button "Search" at bounding box center [501, 350] width 59 height 40
click at [530, 341] on button "Search" at bounding box center [501, 350] width 59 height 40
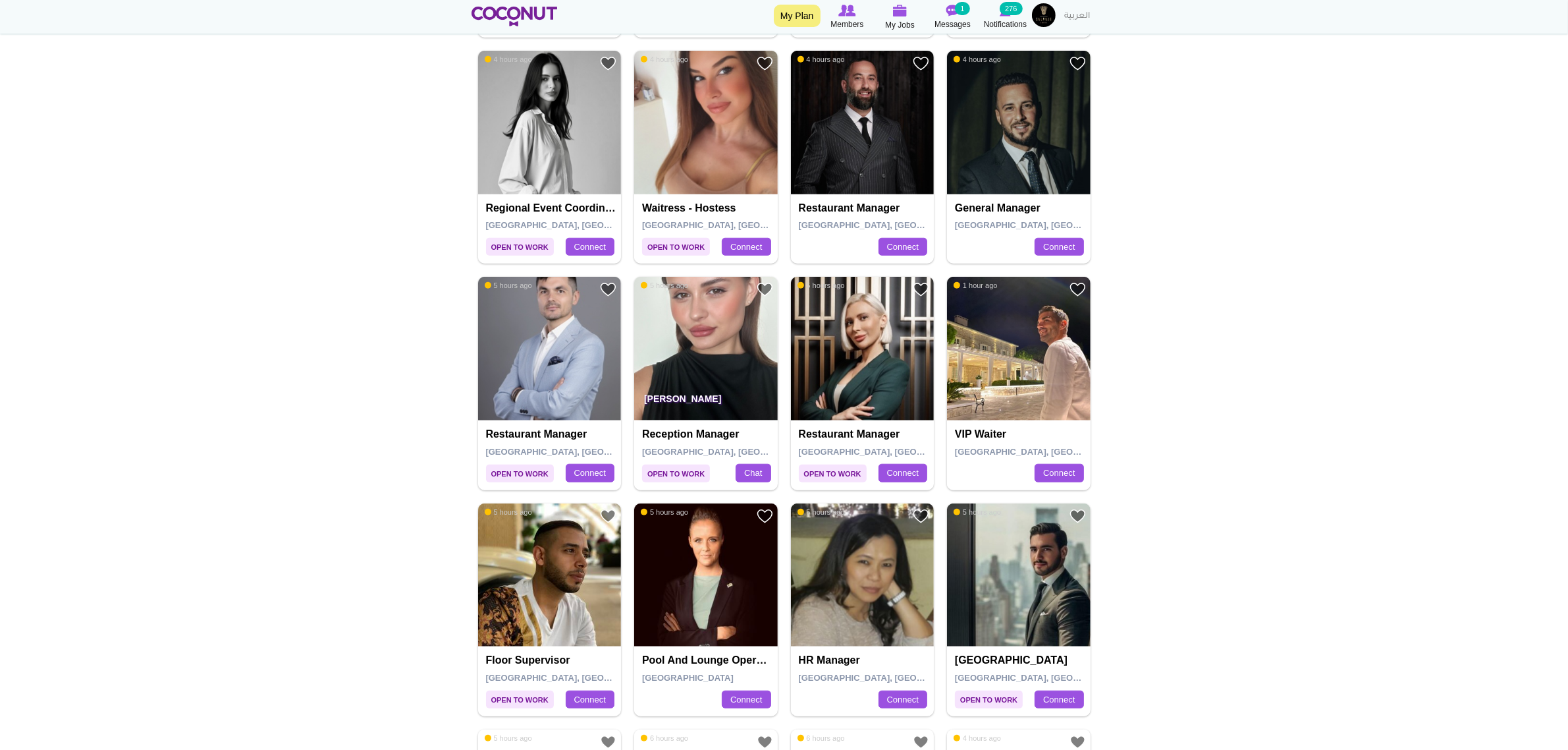
scroll to position [1318, 0]
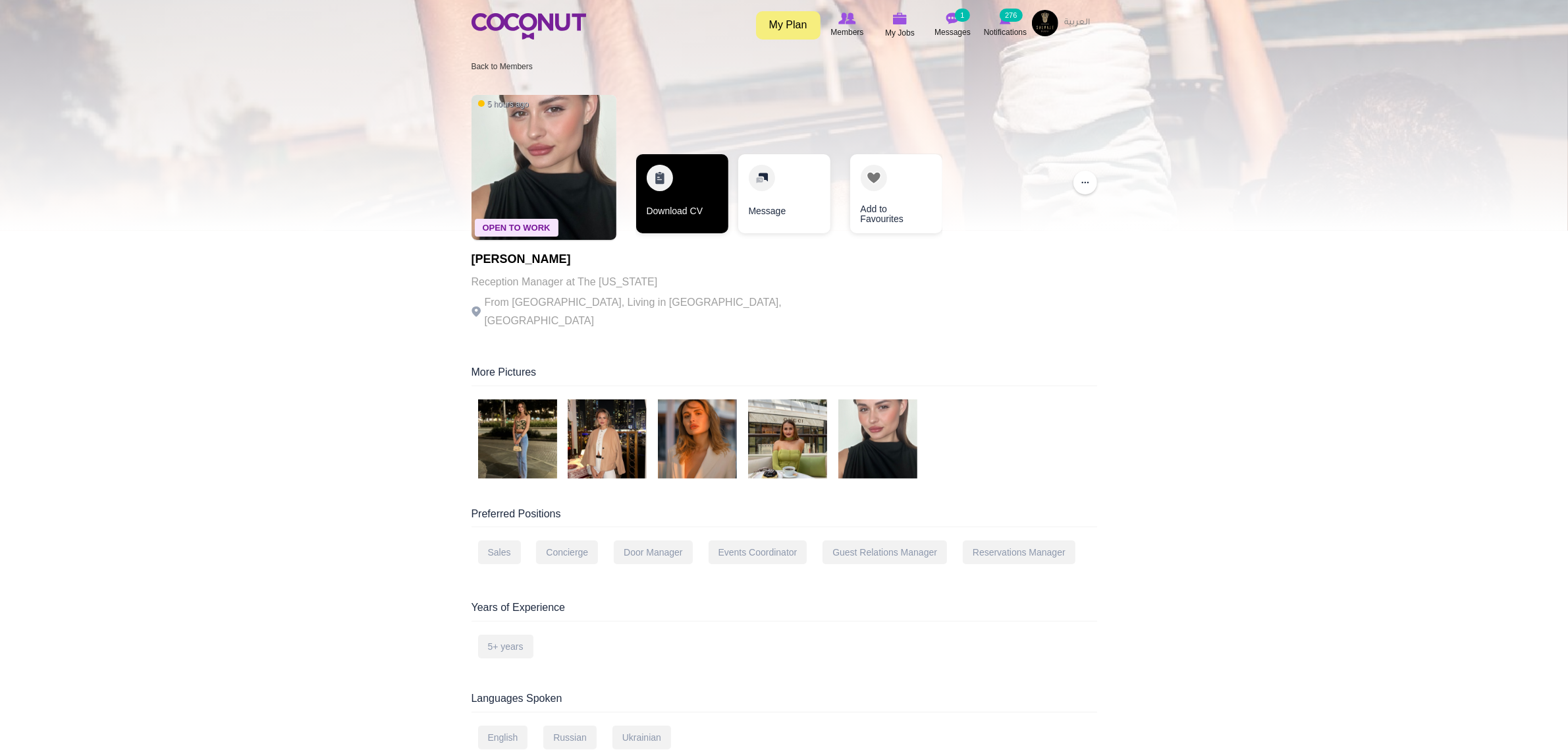
click at [663, 215] on link "Download CV" at bounding box center [682, 193] width 92 height 79
drag, startPoint x: 1216, startPoint y: 271, endPoint x: 1037, endPoint y: 223, distance: 185.3
